Goal: Transaction & Acquisition: Purchase product/service

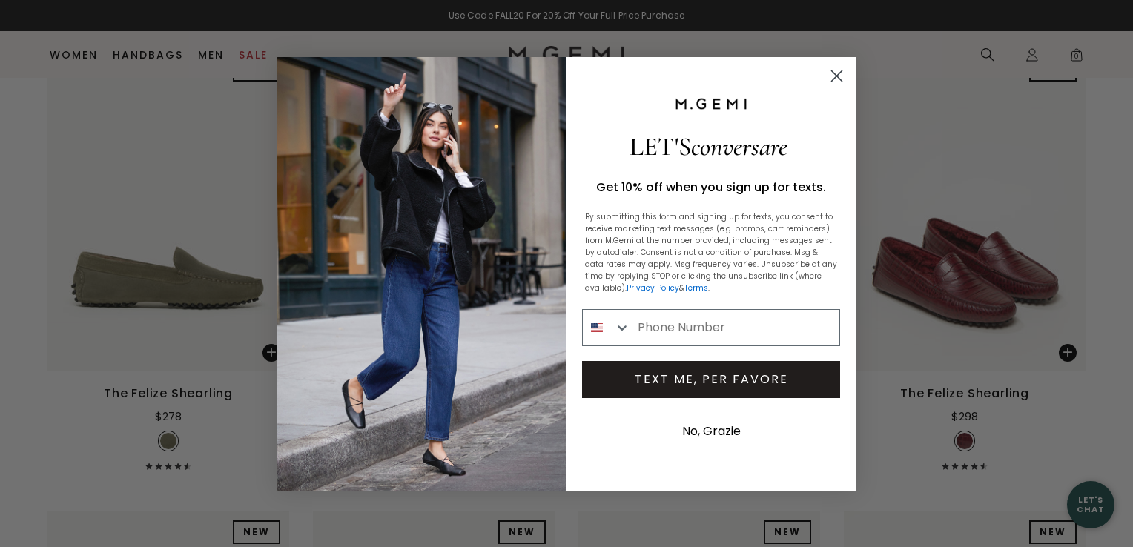
click at [836, 76] on icon "Close dialog" at bounding box center [837, 75] width 10 height 10
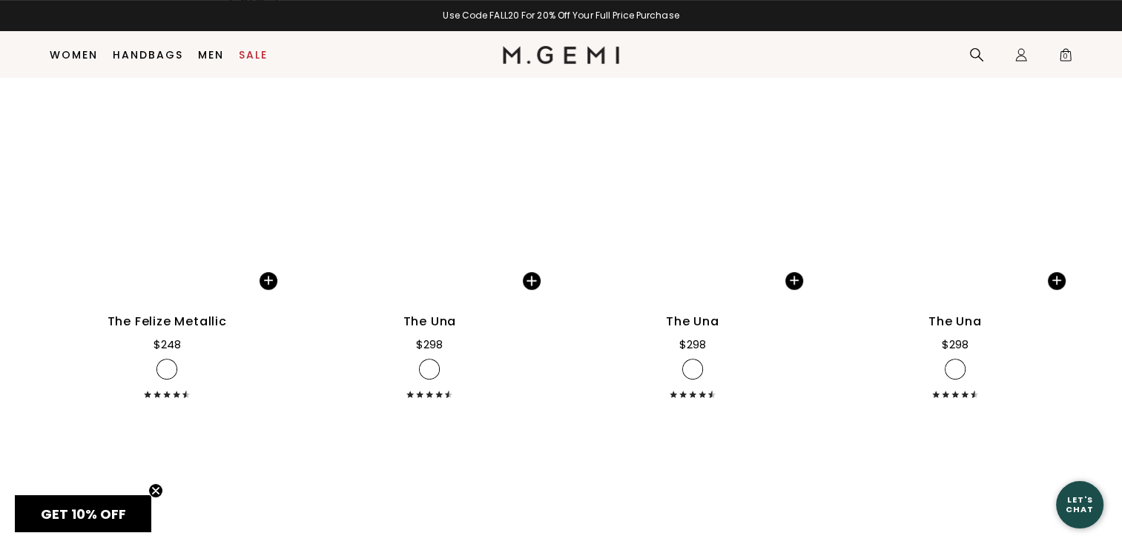
scroll to position [6241, 0]
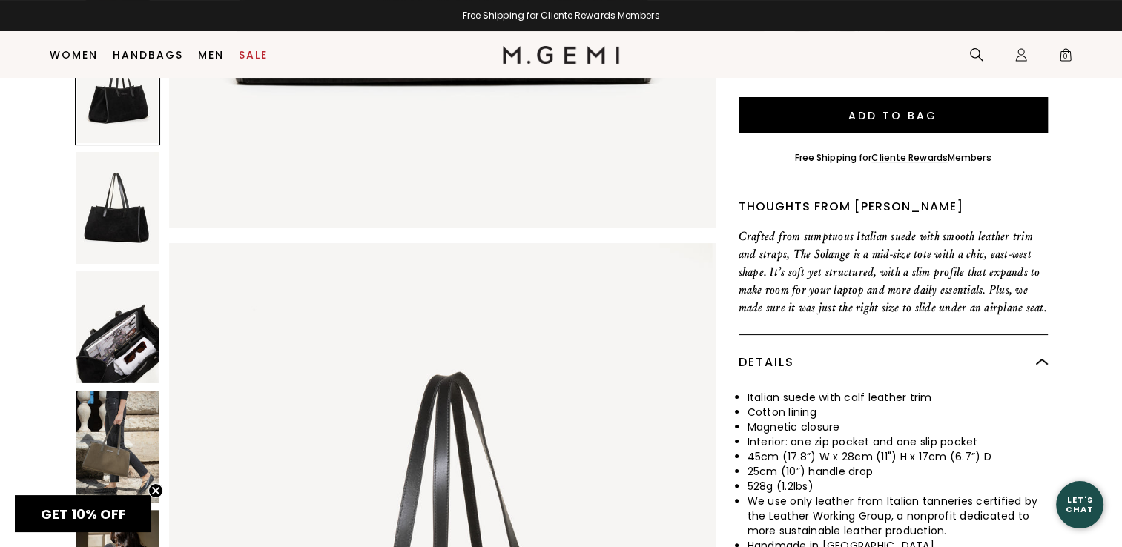
scroll to position [228, 0]
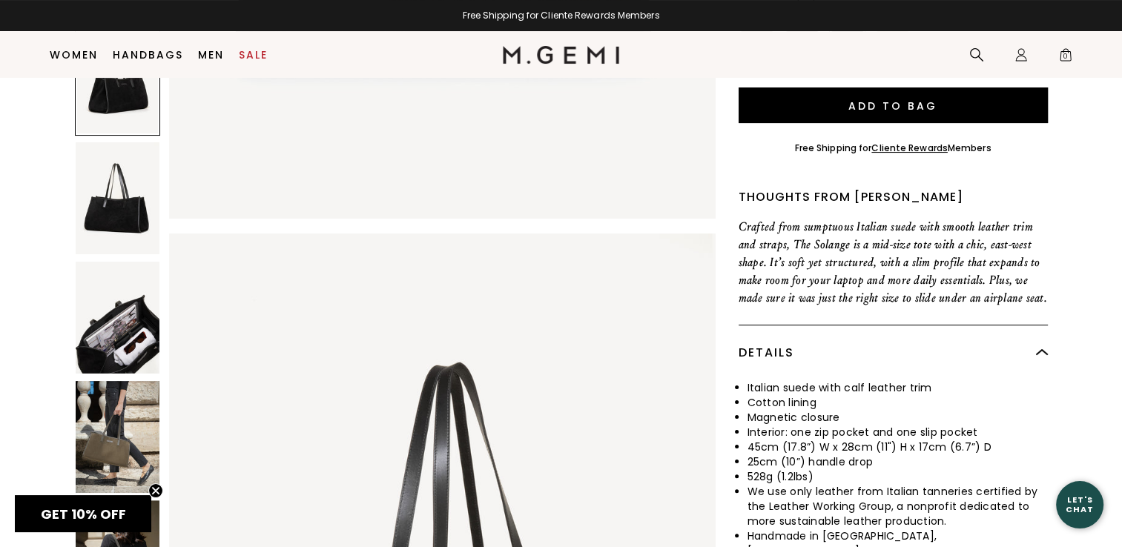
click at [125, 334] on img at bounding box center [118, 318] width 84 height 112
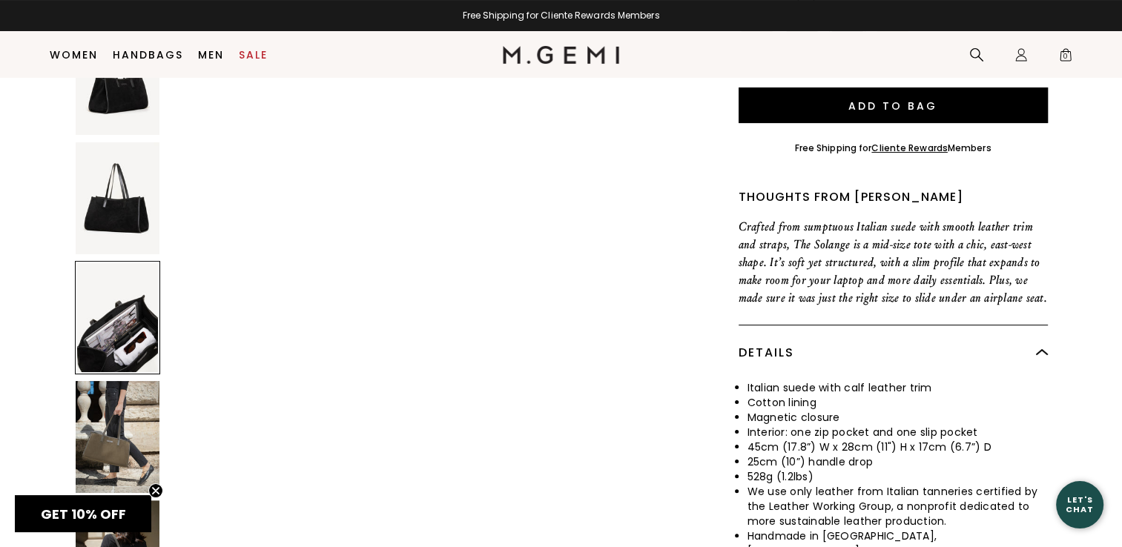
scroll to position [2184, 0]
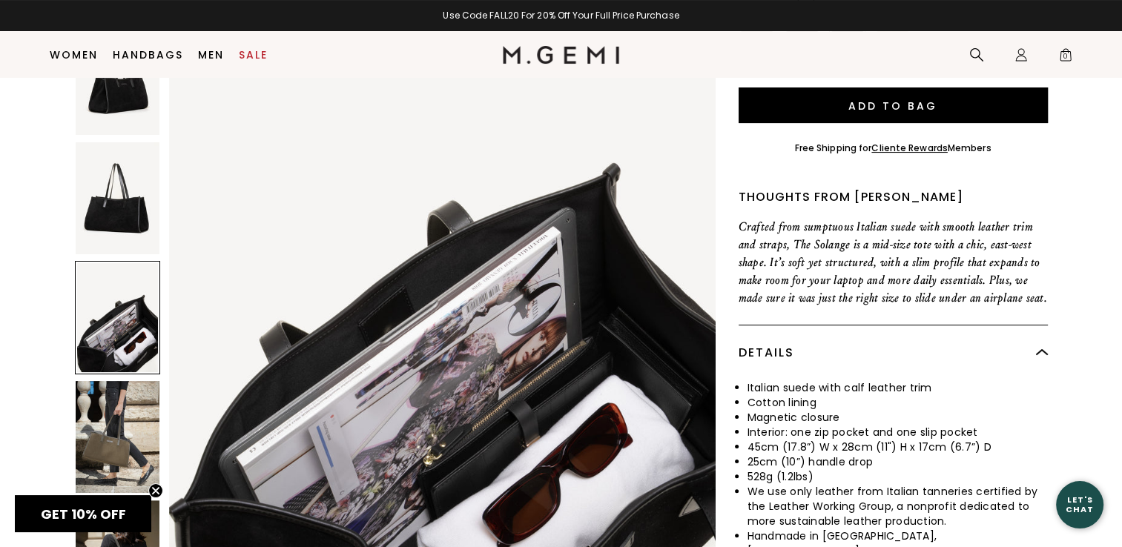
click at [119, 443] on img at bounding box center [118, 437] width 84 height 112
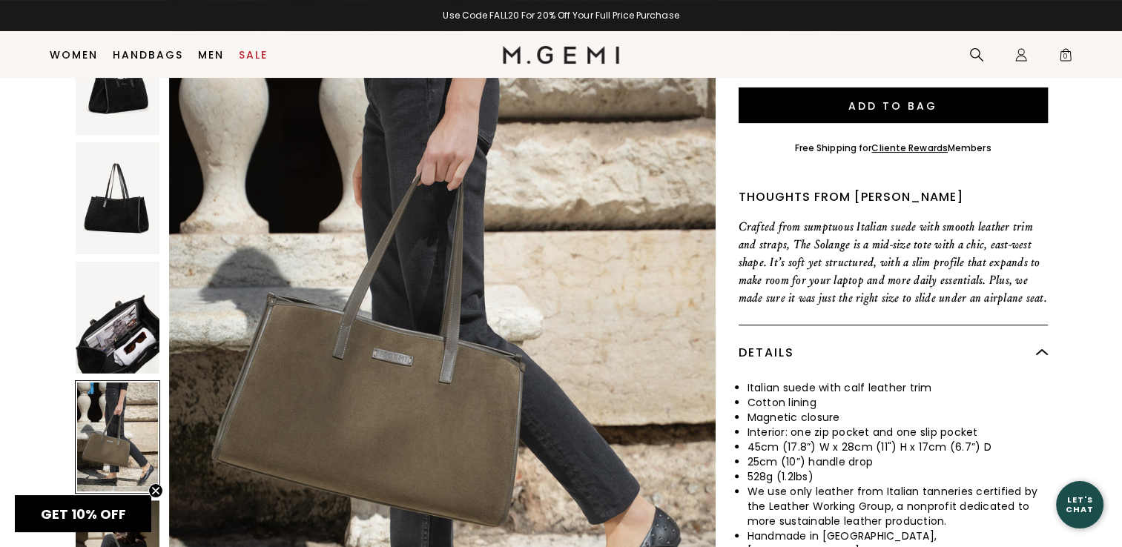
scroll to position [2913, 0]
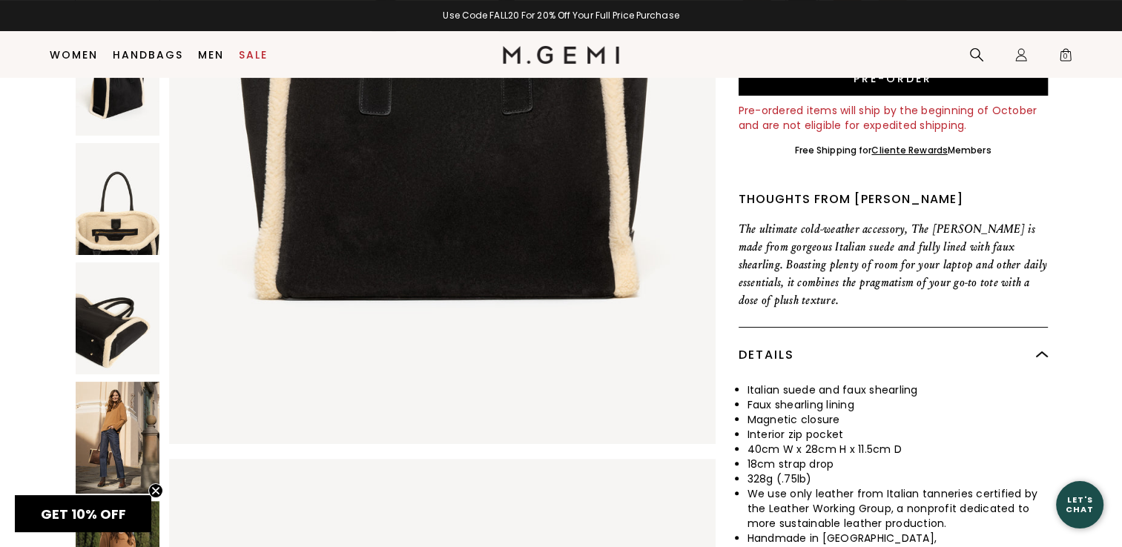
scroll to position [273, 0]
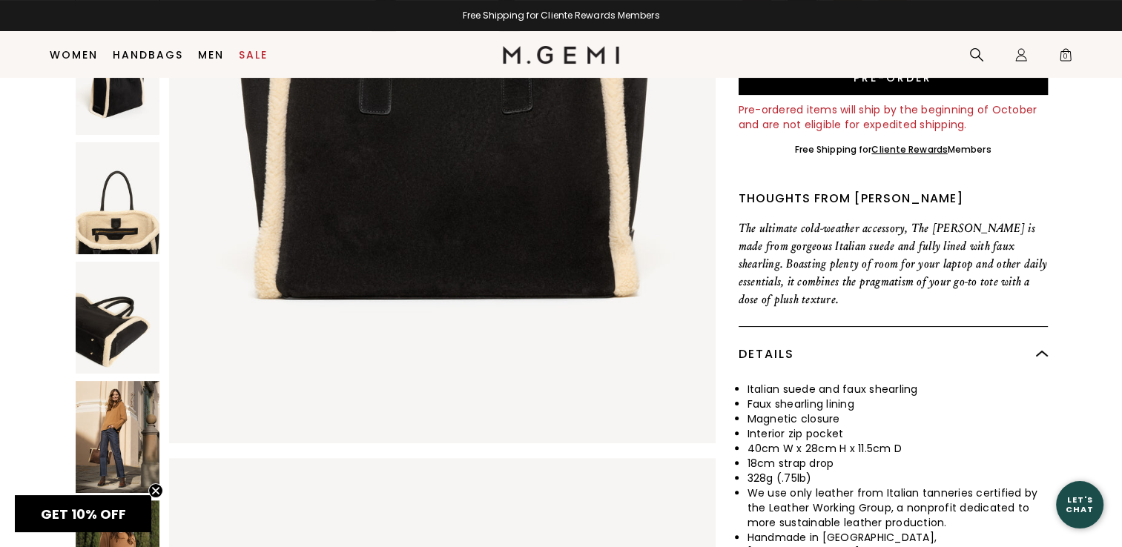
click at [117, 231] on img at bounding box center [118, 198] width 84 height 112
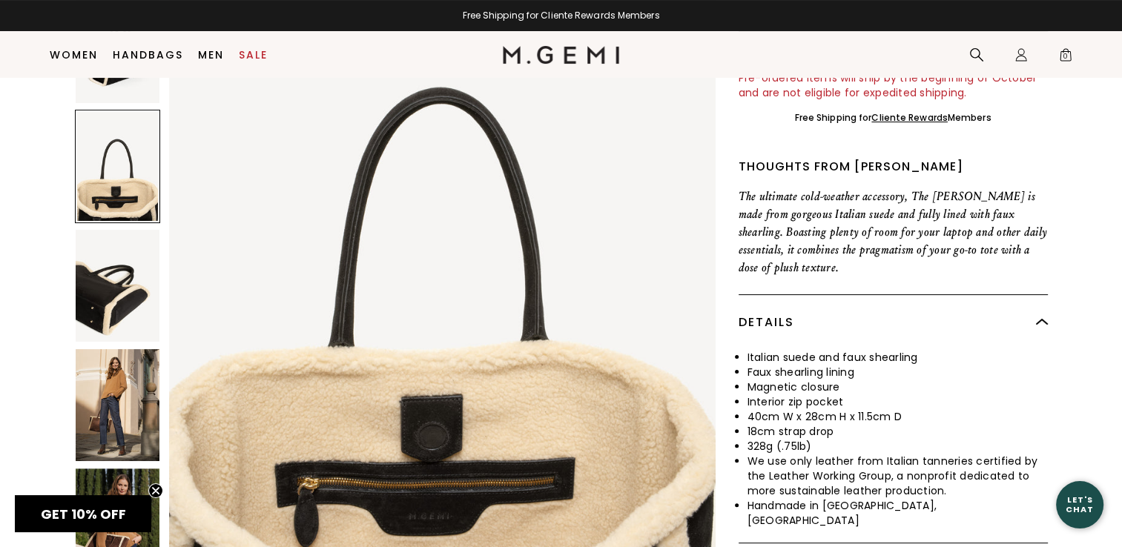
scroll to position [300, 0]
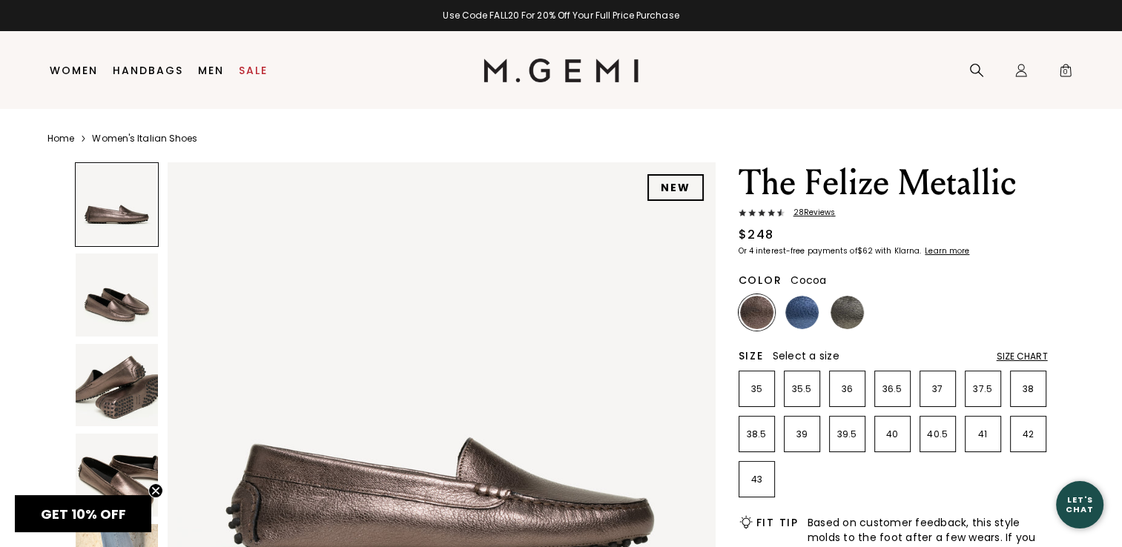
click at [807, 303] on img at bounding box center [801, 312] width 33 height 33
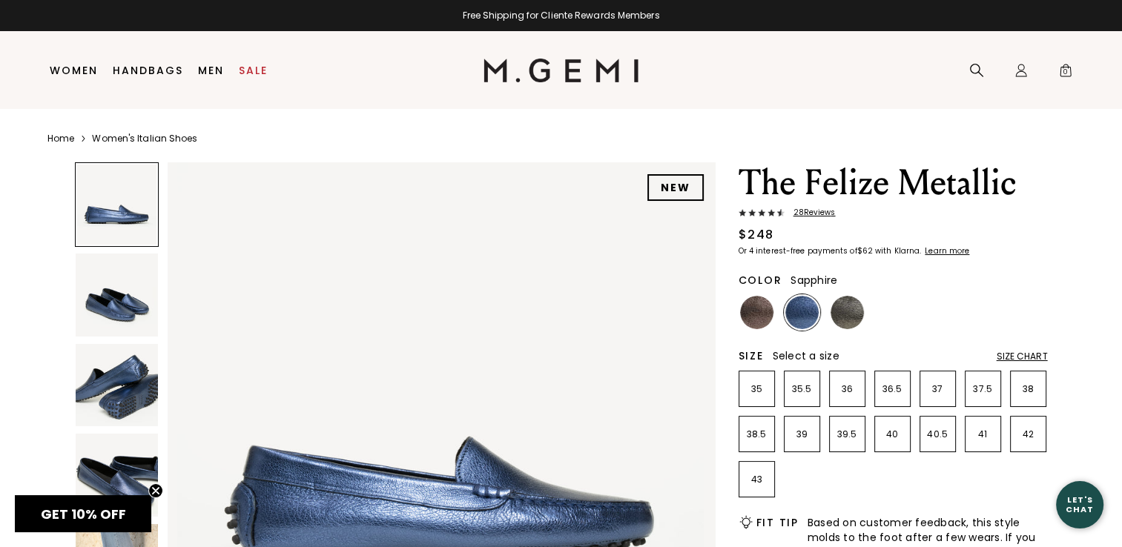
click at [852, 319] on img at bounding box center [846, 312] width 33 height 33
